Goal: Task Accomplishment & Management: Use online tool/utility

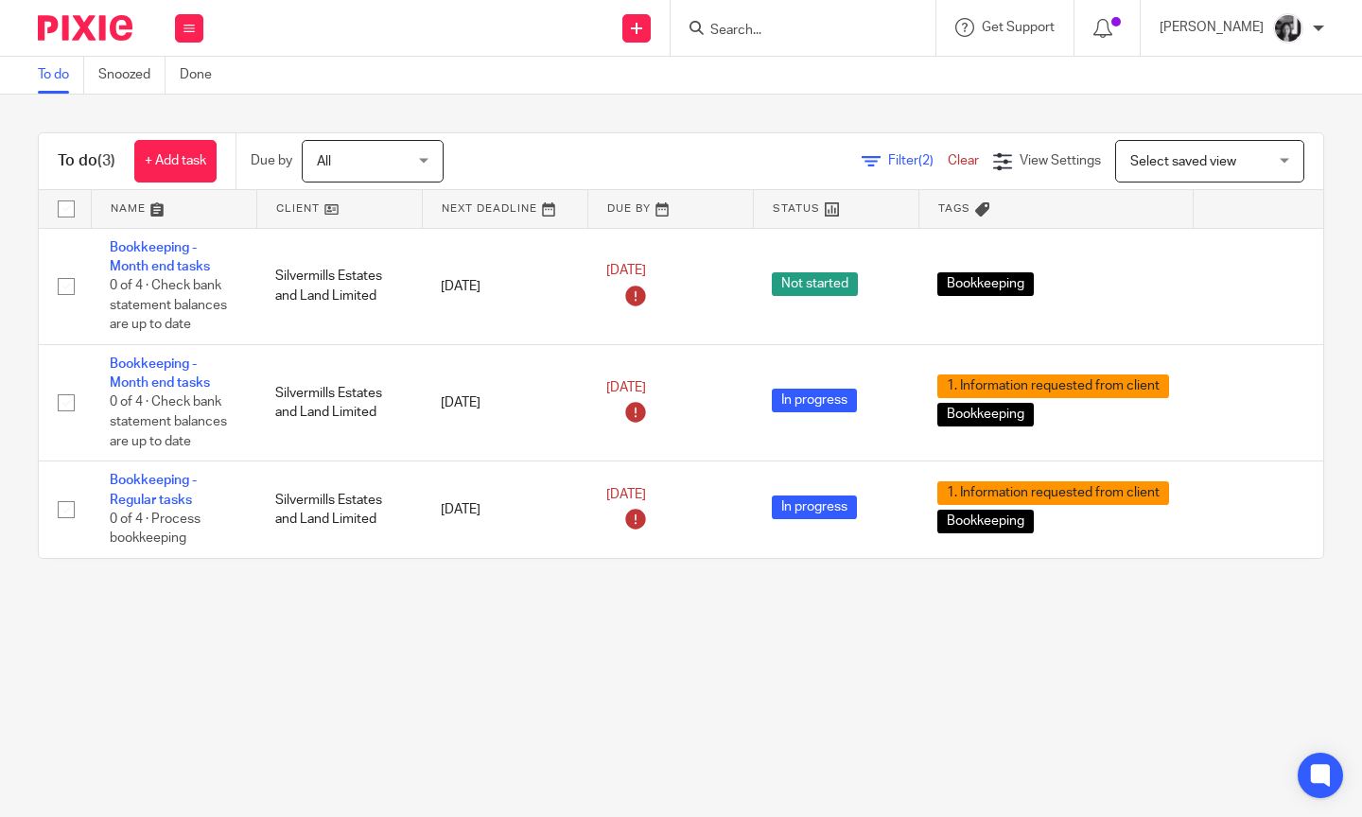
click at [888, 163] on span "Filter (2)" at bounding box center [918, 160] width 60 height 13
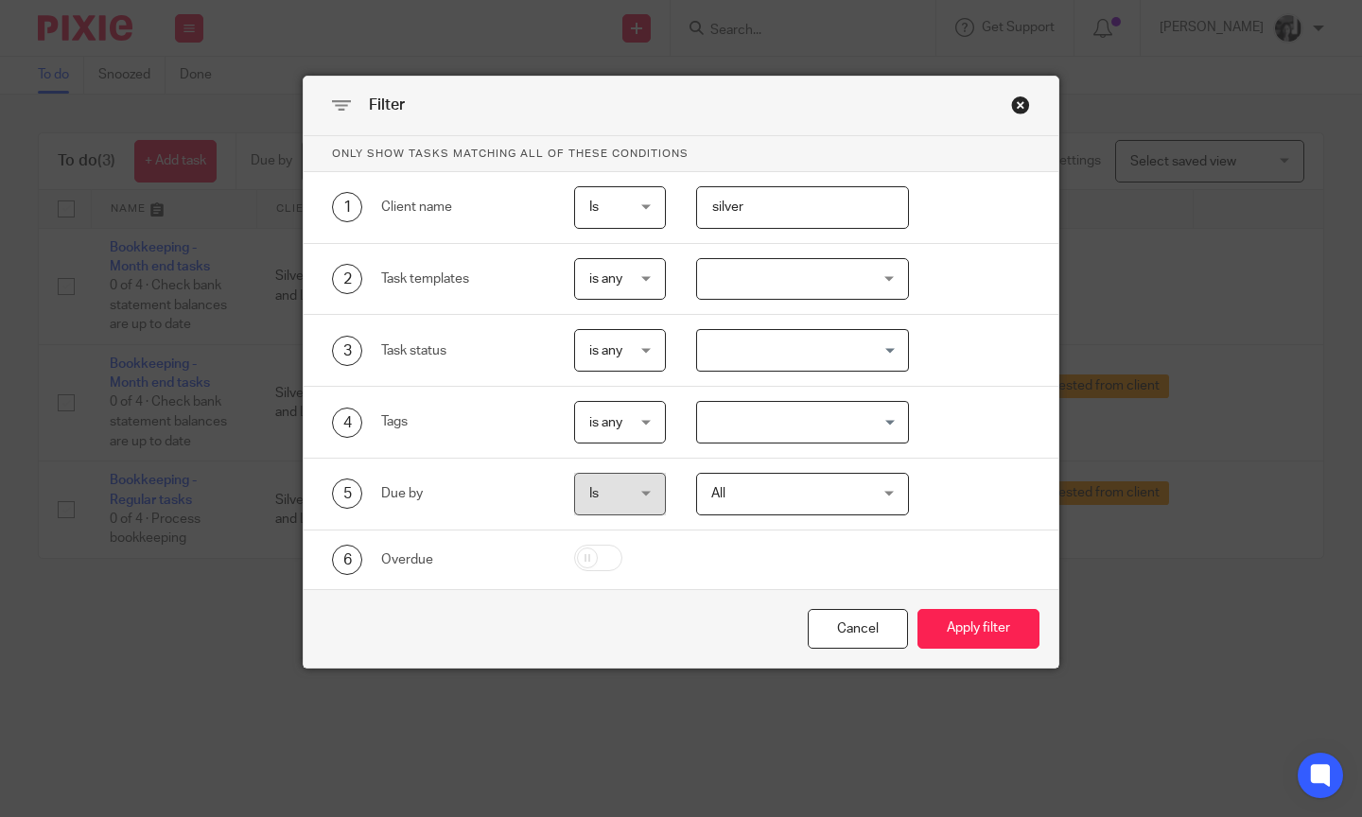
click at [814, 201] on input "silver" at bounding box center [802, 207] width 213 height 43
type input "s"
click at [925, 639] on button "Apply filter" at bounding box center [979, 629] width 122 height 41
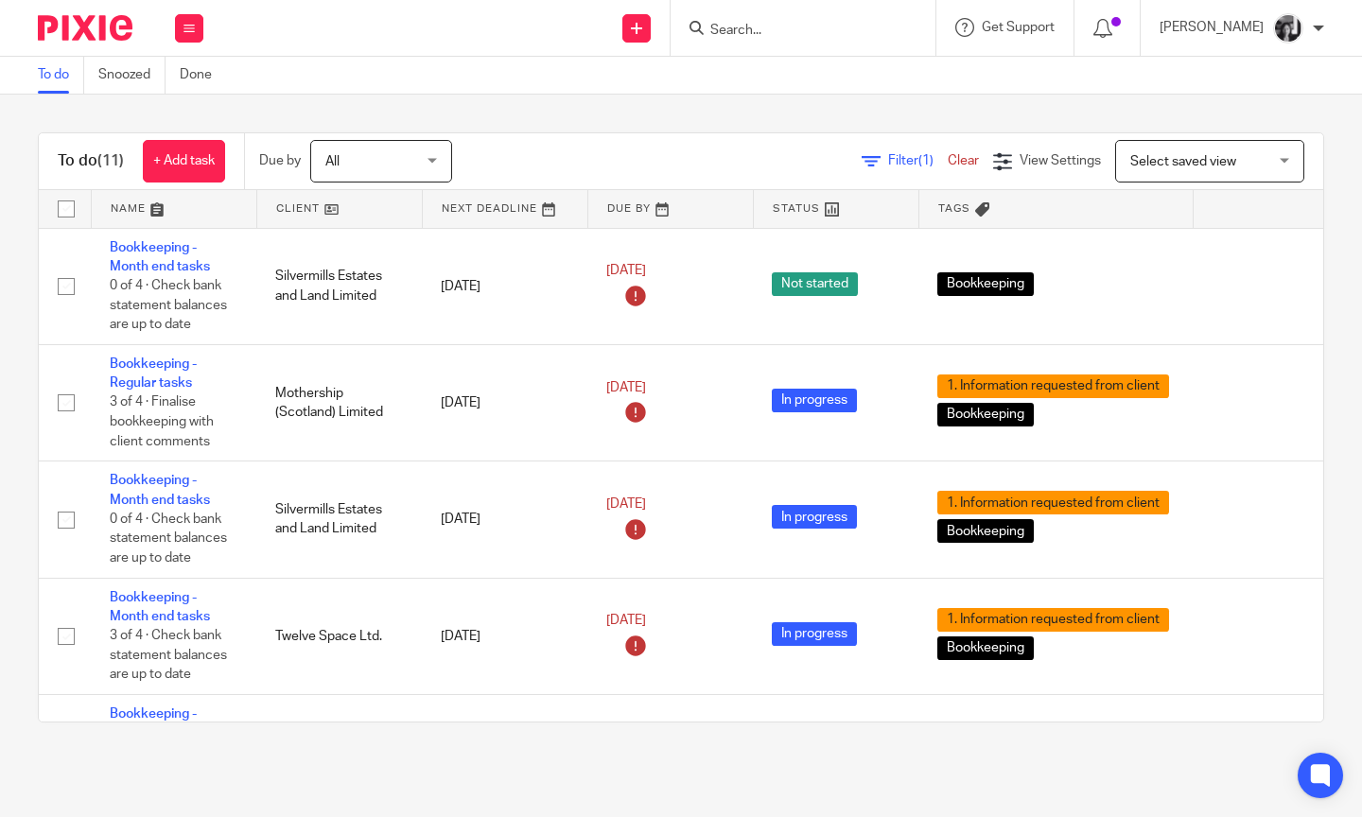
click at [303, 205] on link at bounding box center [339, 209] width 165 height 38
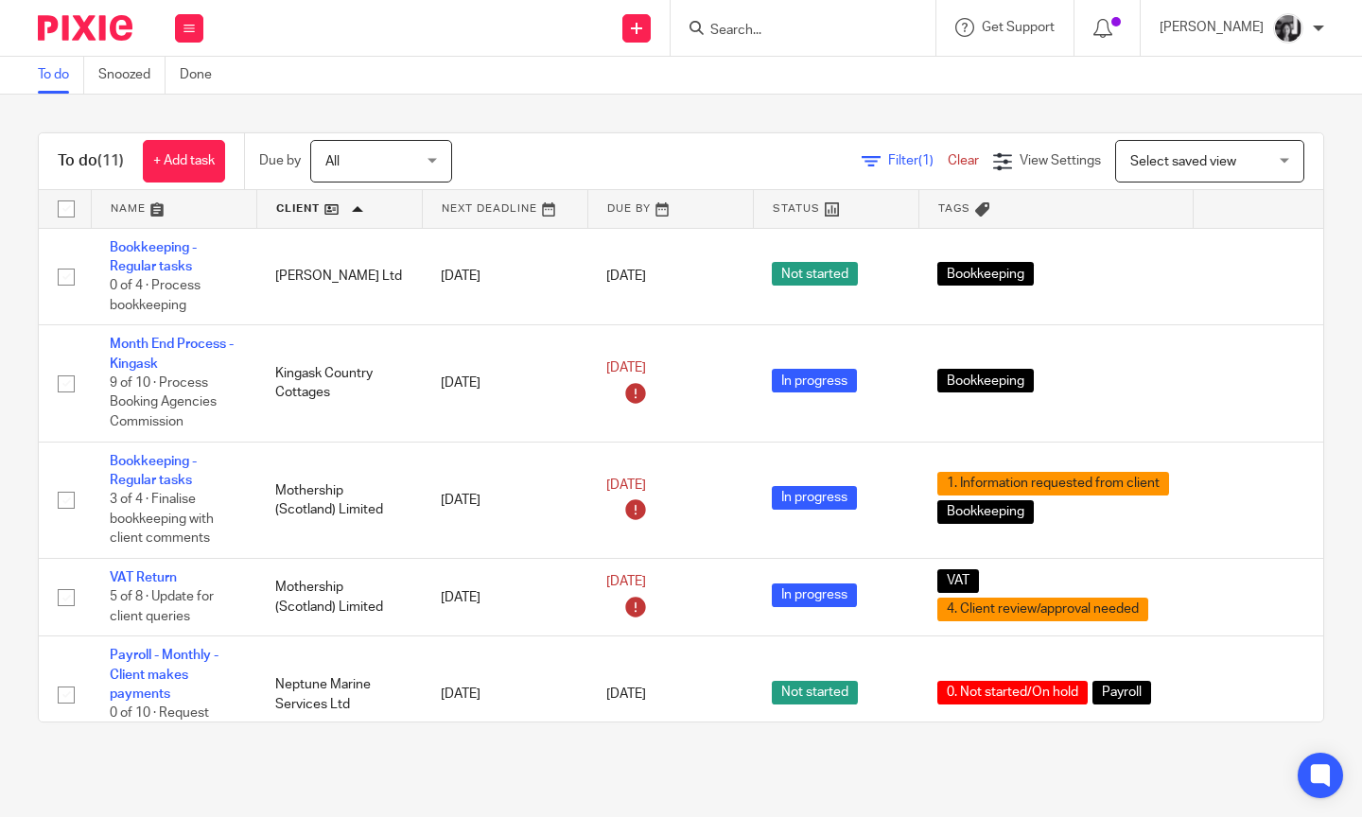
click at [927, 105] on div "To do (11) + Add task Due by All All [DATE] [DATE] This week Next week This mon…" at bounding box center [681, 428] width 1362 height 666
